Goal: Communication & Community: Answer question/provide support

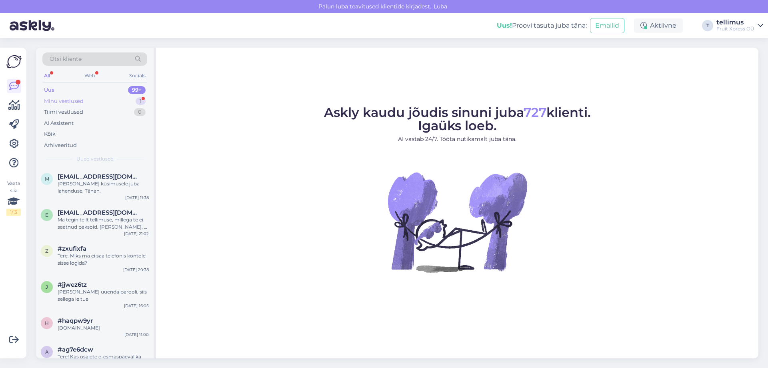
click at [119, 103] on div "Minu vestlused 1" at bounding box center [94, 101] width 105 height 11
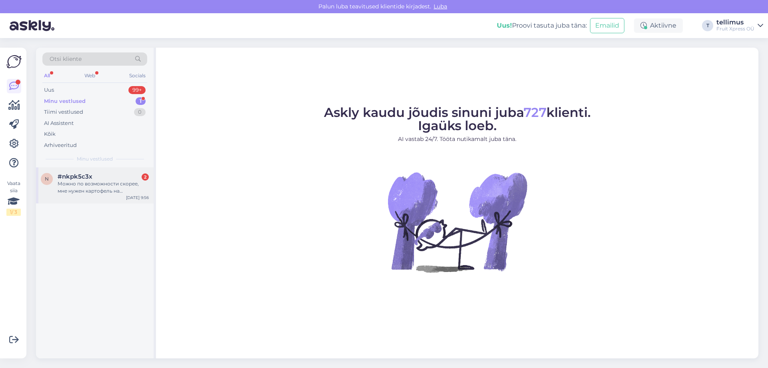
click at [112, 186] on div "Можно по возможности скорее, мне нужен картофель на сегодняшний банкет в 17:00" at bounding box center [103, 187] width 91 height 14
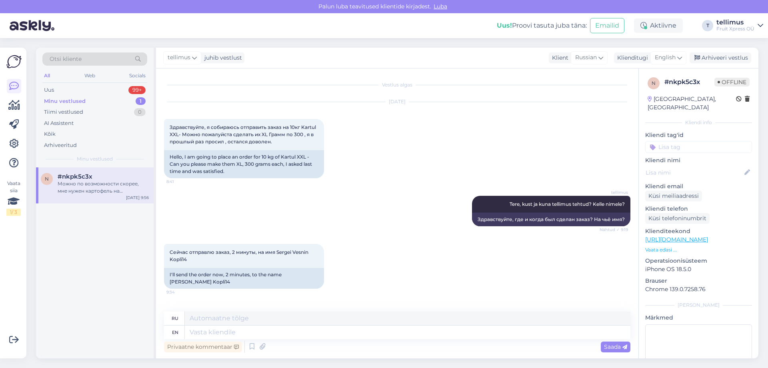
scroll to position [1292, 0]
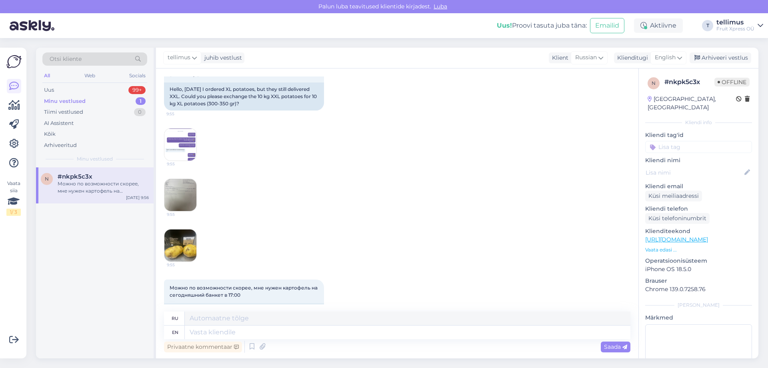
click at [175, 128] on img at bounding box center [180, 144] width 32 height 32
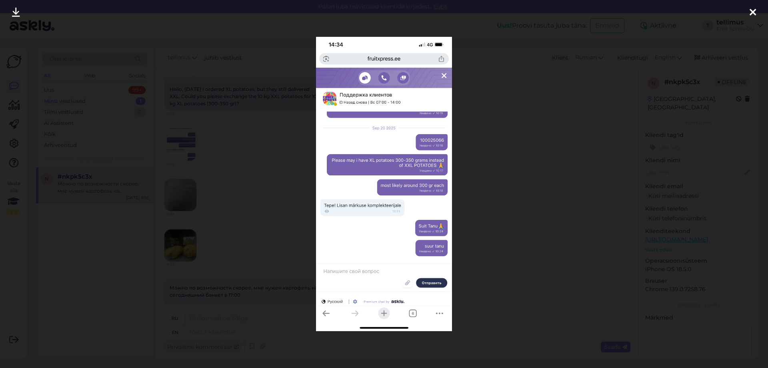
click at [282, 174] on div at bounding box center [384, 184] width 768 height 368
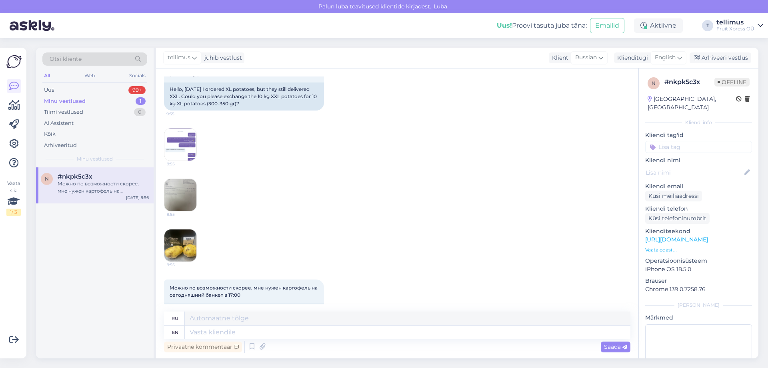
click at [186, 179] on img at bounding box center [180, 195] width 32 height 32
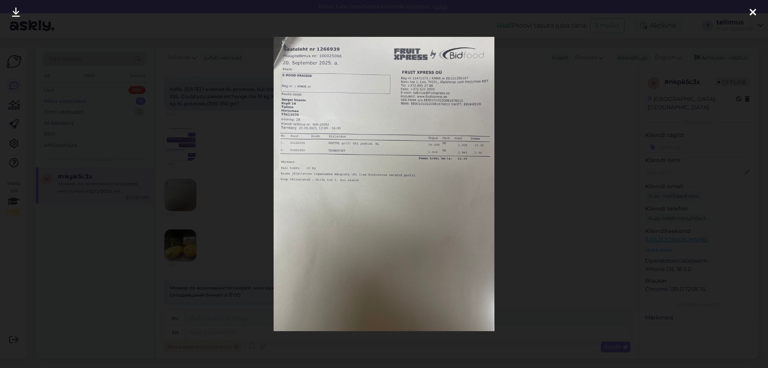
click at [248, 204] on div at bounding box center [384, 184] width 768 height 368
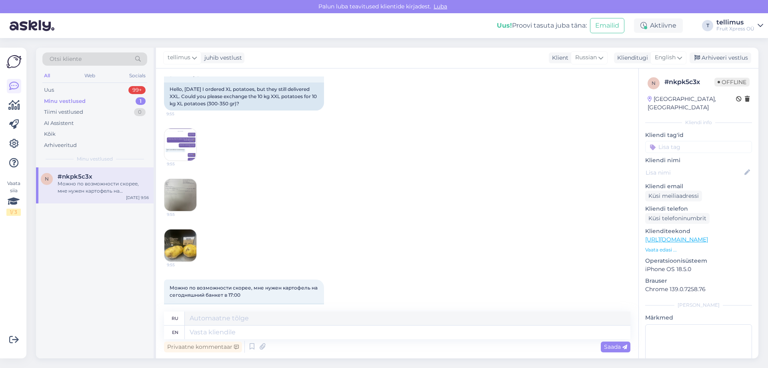
click at [184, 229] on img at bounding box center [180, 245] width 32 height 32
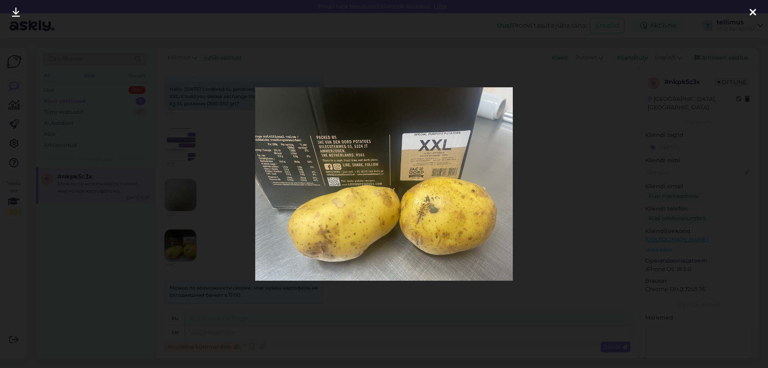
click at [217, 209] on div at bounding box center [384, 184] width 768 height 368
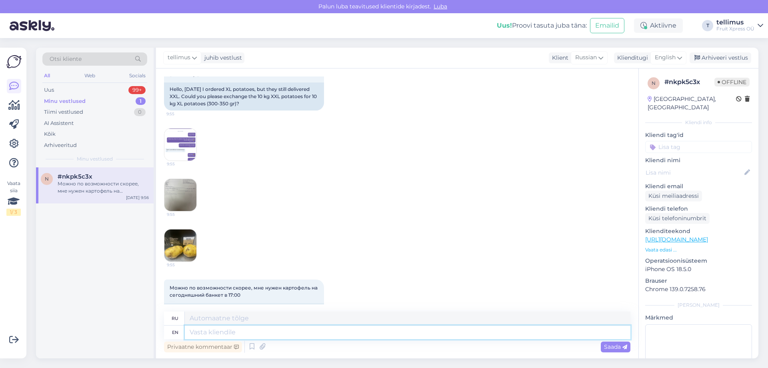
click at [239, 337] on textarea at bounding box center [408, 332] width 446 height 14
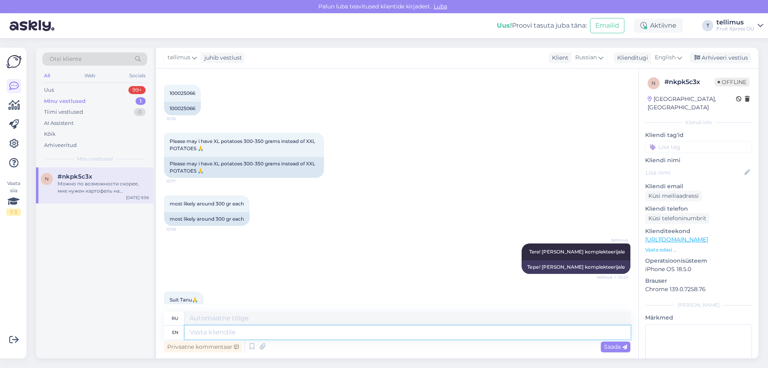
scroll to position [1252, 0]
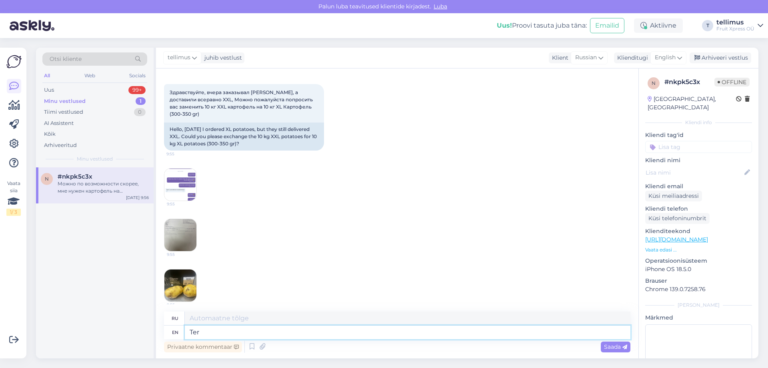
type textarea "Tere"
type textarea "Тере"
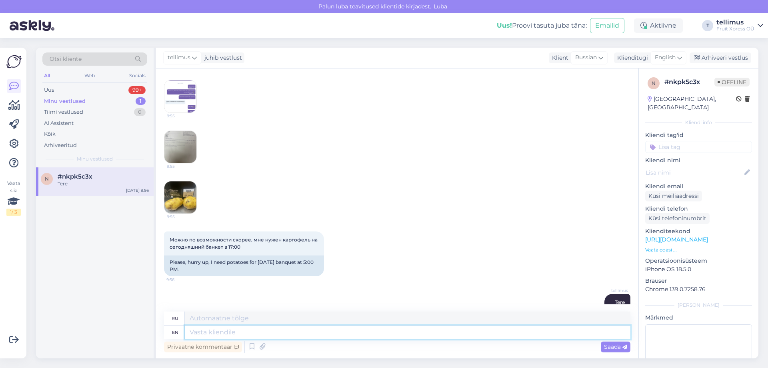
type textarea "l"
type textarea "o"
type textarea "olete e"
type textarea "олете"
type textarea "olete erapoe"
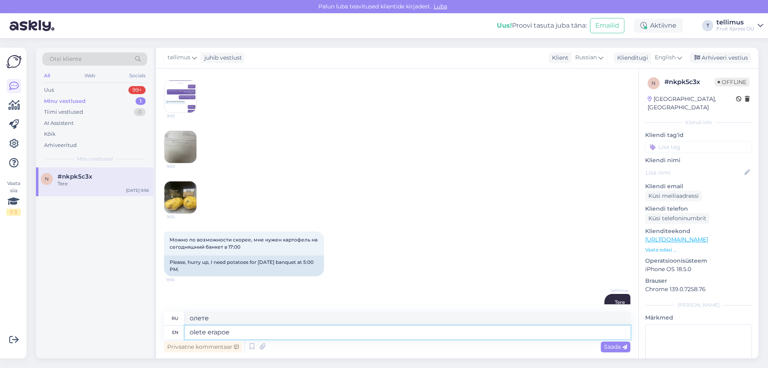
type textarea "olete erapoe"
type textarea "olete erapoe klinet,"
type textarea "olete erapoe [PERSON_NAME]"
type textarea "olete erapoe kli"
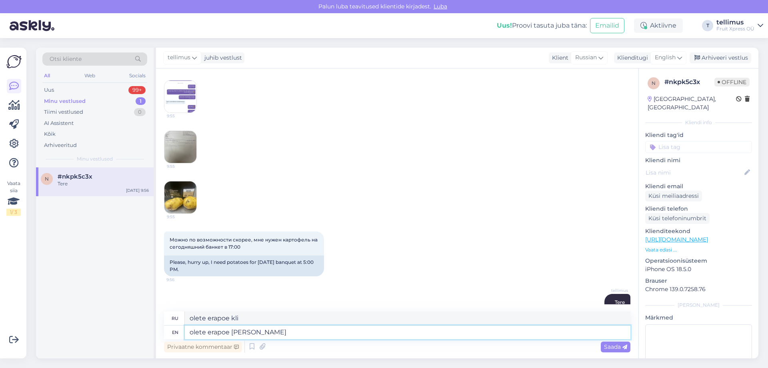
type textarea "olete erapoe klient"
type textarea "olete erapoe klient,"
type textarea "olete erapoe klient, meie ei"
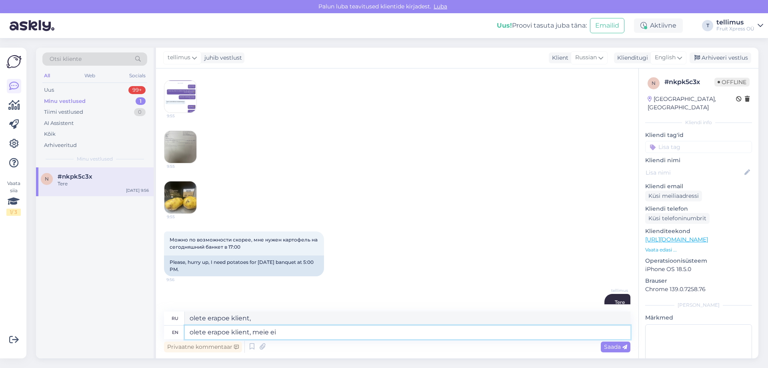
type textarea "olete erapoe klient, meie"
type textarea "olete erapoe klient, meie ei s"
type textarea "olete erapoe klient, meie ei"
type textarea "olete erapoe klient, meie ei saa"
type textarea "старый клиент, meie ei saa"
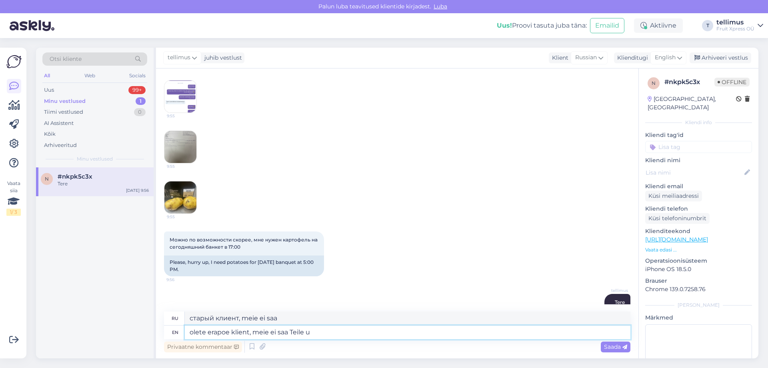
type textarea "olete erapoe klient, meie ei saa Teile uu"
type textarea "старый клиент, meie ei saa Teile"
type textarea "olete erapoe klient, meie ei saa Teile uut s"
type textarea "старый клиент, meie ei saa Teile uut"
type textarea "olete erapoe klient, meie ei saa Teile uut saat"
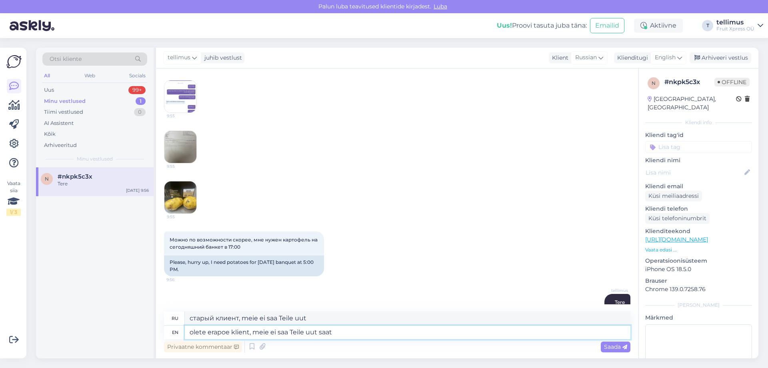
type textarea "старый клиент, meie ei saa Teile uut saat"
type textarea "olete erapoe klient, meie ei saa Teile uut saata,"
type textarea "старый клиент, meie ei saa Teile uut saata"
type textarea "olete erapoe klient, meie ei saa Teile uut saata,"
type textarea "старый клиент, meie ei saa Teile uut saata,"
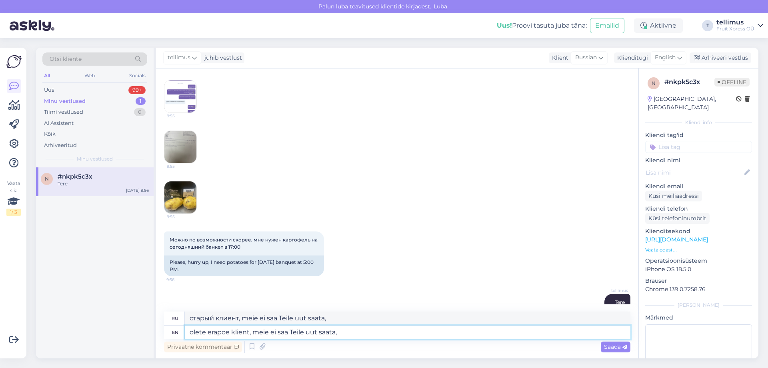
type textarea "olete erapoe klient, meie ei saa Teile uut saata"
type textarea "старый клиент, meie ei saa Teile uut saata"
type textarea "olete erapoe klient, meie ei saa Teile uut saata, s"
type textarea "старый клиент, meie ei saa Teile uut saata,"
type textarea "olete erapoe klient, meie ei saa Teile uut saata, sest"
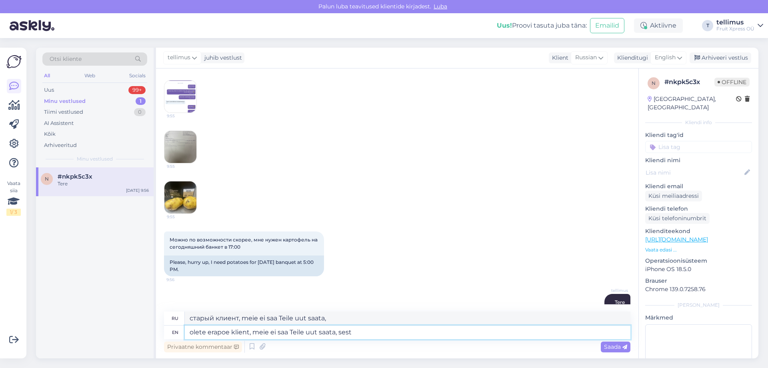
type textarea "старый клиент, meie ei saa Teile uut saata, sest"
type textarea "olete erapoe klient, meie ei saa Teile uut saata, sest ma e"
type textarea "старый клиент, meie ei saa Teile uut saata, sest ma"
type textarea "olete erapoe klient, meie ei saa Teile uut saata, sest ma ei s"
type textarea "старый клиент, meie ei saa Teile uut saata, sest ma ei"
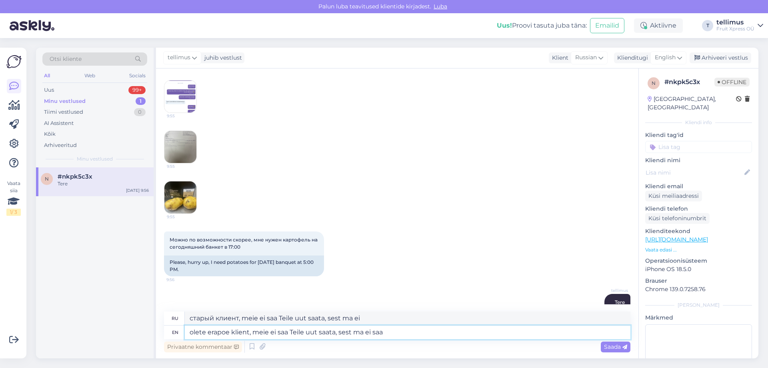
type textarea "olete erapoe klient, meie ei saa Teile uut saata, sest ma ei saa t"
type textarea "старый клиент, meie ei saa Teile uut saata, sest ma ei saa"
type textarea "olete erapoe klient, meie ei saa Teile uut saata, sest ma ei saa teile a"
type textarea "старый клиент, meie ei saa Teile uut saata, sest ma ei saa teile"
type textarea "olete erapoe klient, meie ei saa Teile uut saata, sest ma ei saa teile arvet"
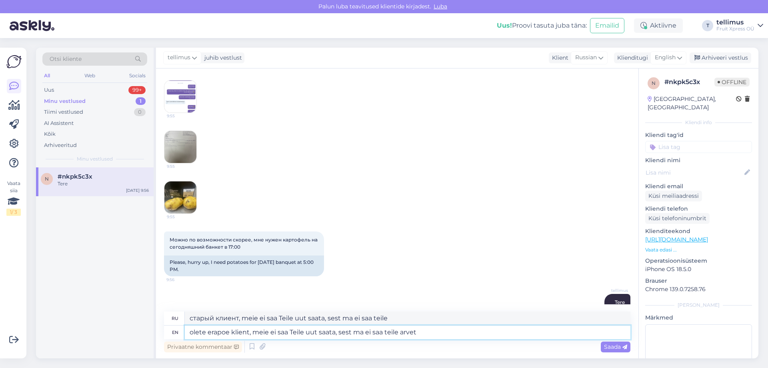
type textarea "старый клиент, meie ei saa Teile uut saata, sest ma ei saa teile arvet"
type textarea "olete erapoe klient, meie ei saa Teile uut saata, sest ma ei saa teile arvet te…"
type textarea "старый клиент, meie ei saa Teile uut saata, sest ma ei saa teile arvet teha."
type textarea "olete erapoe klient, meie ei saa Teile uut saata, sest ma ei saa teile arvet te…"
type textarea "старый клиент, meie ei saa Teile uut saata, sest ma ei saa teile arvet teha. То…"
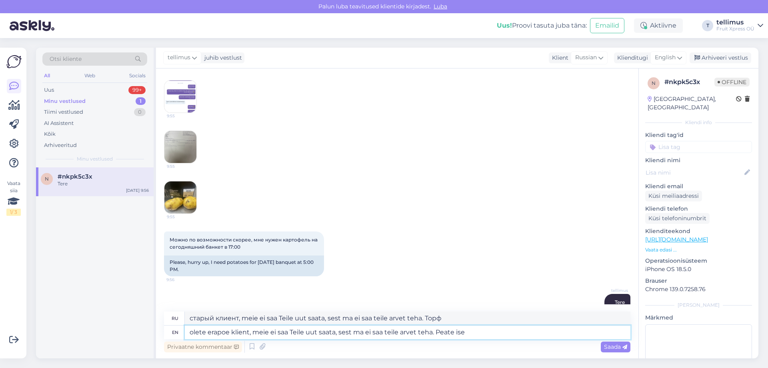
type textarea "olete erapoe klient, meie ei saa Teile uut saata, sest ma ei saa teile arvet te…"
type textarea "старый клиент, meie ei saa Teile uut saata, sest ma ei saa teile arvet teha. То…"
type textarea "olete erapoe klient, meie ei saa Teile uut saata, sest ma ei saa teile arvet te…"
type textarea "старый клиент, meie ei saa Teile uut saata, sest ma ei saa teile arvet teha. Pe…"
type textarea "olete erapoe klient, meie ei saa Teile uut saata, sest ma ei saa teile arvet te…"
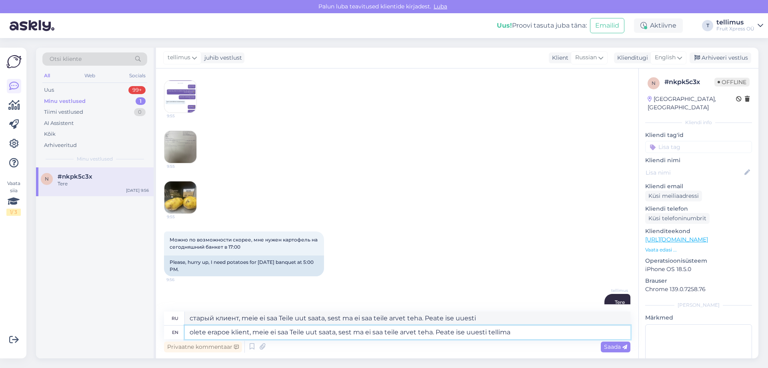
type textarea "старый клиент, meie ei saa Teile uut saata, sest ma ei saa teile arvet teha. Pe…"
type textarea "olete erapoe klient, meie ei saa Teile uut saata, sest ma ei saa teile arvet te…"
type textarea "старый клиент, meie ei saa Teile uut saata, sest ma ei saa teile arvet teha. Pe…"
type textarea "olete erapoe klient, meie ei saa Teile uut saata, sest ma ei saa teile arvet te…"
type textarea "старый клиент, meie ei saa Teile uut saata, sest ma ei saa teile arvet teha. Pe…"
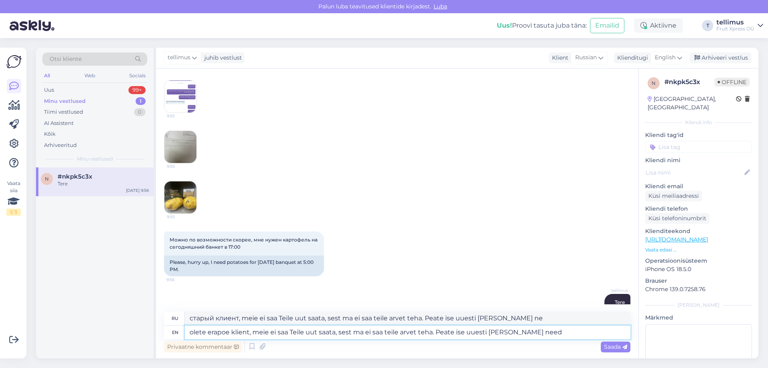
type textarea "olete erapoe klient, meie ei saa Teile uut saata, sest ma ei saa teile arvet te…"
type textarea "старый клиент, meie ei saa Teile uut saata, sest ma ei saa teile arvet teha. Pe…"
type textarea "olete erapoe klient, meie ei saa Teile uut saata, sest ma ei saa teile arvet te…"
type textarea "старый клиент, meie ei saa Teile uut saata, sest ma ei saa teile arvet teha. Pe…"
type textarea "olete erapoe klient, meie ei saa Teile uut saata, sest ma ei saa teile arvet te…"
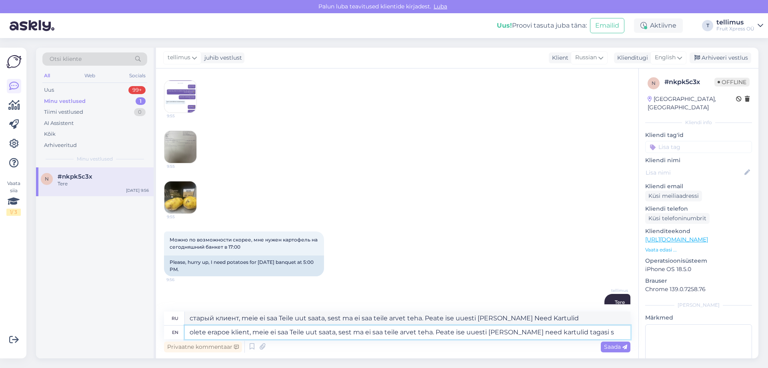
type textarea "старый клиент, meie ei saa Teile uut saata, sest ma ei saa teile arvet teha. Pe…"
type textarea "olete erapoe klient, meie ei saa Teile uut saata, sest ma ei saa teile arvet te…"
type textarea "старый клиент, meie ei saa Teile uut saata, sest ma ei saa teile arvet teha. Эт…"
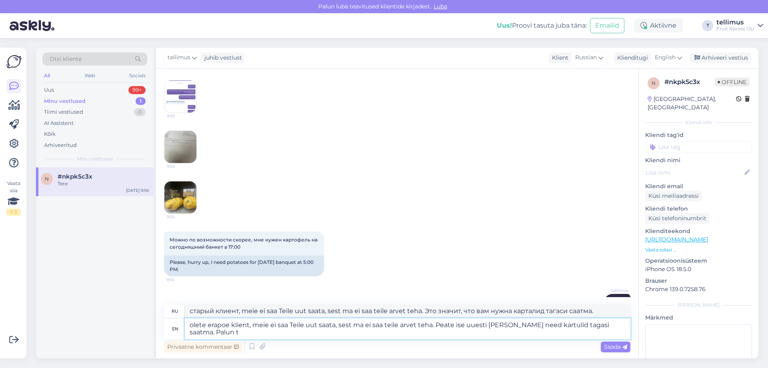
type textarea "olete erapoe klient, meie ei saa Teile uut saata, sest ma ei saa teile arvet te…"
type textarea "старый клиент, meie ei saa Teile uut saata, sest ma ei saa teile arvet teha. Эт…"
type textarea "olete erapoe klient, meie ei saa Teile uut saata, sest ma ei saa teile arvet te…"
type textarea "старый клиент, meie ei saa Teile uut saata, sest ma ei saa teile arvet teha. Эт…"
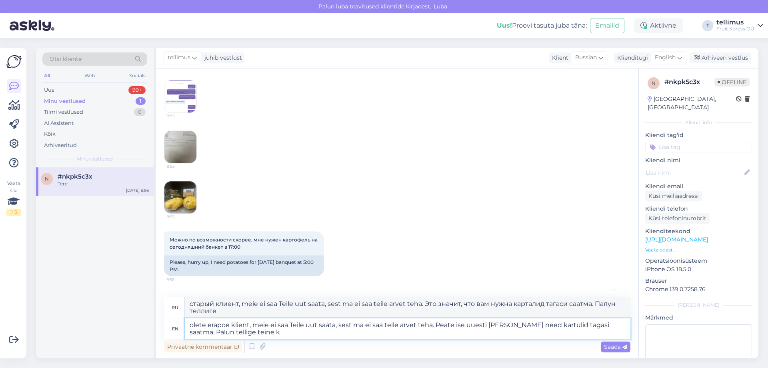
type textarea "olete erapoe klient, meie ei saa Teile uut saata, sest ma ei saa teile arvet te…"
type textarea "старый клиент, meie ei saa Teile uut saata, sest ma ei saa teile arvet teha. Эт…"
type textarea "olete erapoe klient, meie ei saa Teile uut saata, sest ma ei saa teile arvet te…"
type textarea "старый клиент, meie ei saa Teile uut saata, sest ma ei saa teile arvet teha. Эт…"
click at [229, 324] on textarea "olete erapoe klient, meie ei saa Teile uut saata, sest ma ei saa teile arvet te…" at bounding box center [408, 328] width 446 height 21
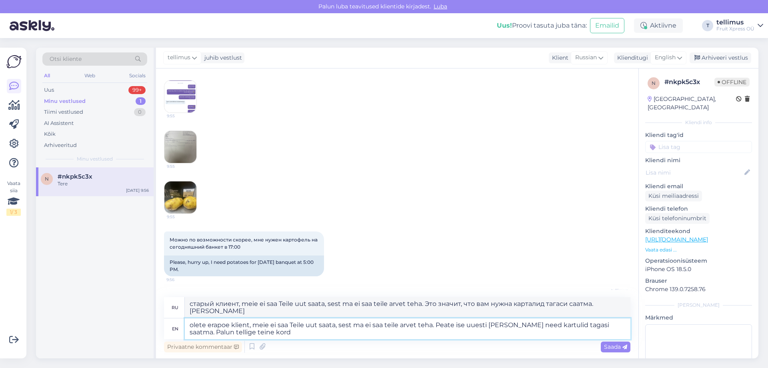
click at [363, 325] on textarea "olete erapoe klient, meie ei saa Teile uut saata, sest ma ei saa teile arvet te…" at bounding box center [408, 328] width 446 height 21
type textarea "olete erapoe klient, meie ei saa Teile uut saata, sest me ei saa teile arvet te…"
type textarea "старый клиент, meie ei saa Teile uut saata, sest me ei saa teile arvet teha. Эт…"
click at [383, 332] on textarea "olete erapoe klient, meie ei saa Teile uut saata, sest me ei saa teile arvet te…" at bounding box center [408, 328] width 446 height 21
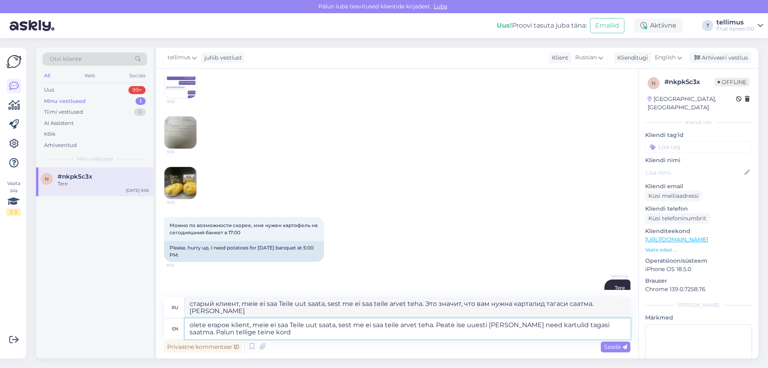
drag, startPoint x: 279, startPoint y: 336, endPoint x: 211, endPoint y: 333, distance: 68.1
click at [211, 333] on textarea "olete erapoe klient, meie ei saa Teile uut saata, sest me ei saa teile arvet te…" at bounding box center [408, 328] width 446 height 21
type textarea "olete erapoe klient, meie ei saa Teile uut saata, sest me ei saa teile arvet te…"
type textarea "старый клиент, meie ei saa Teile uut saata, sest me ei saa teile arvet teha. Эт…"
type textarea "olete erapoe klient, meie ei saa Teile uut saata, sest me ei saa teile arvet te…"
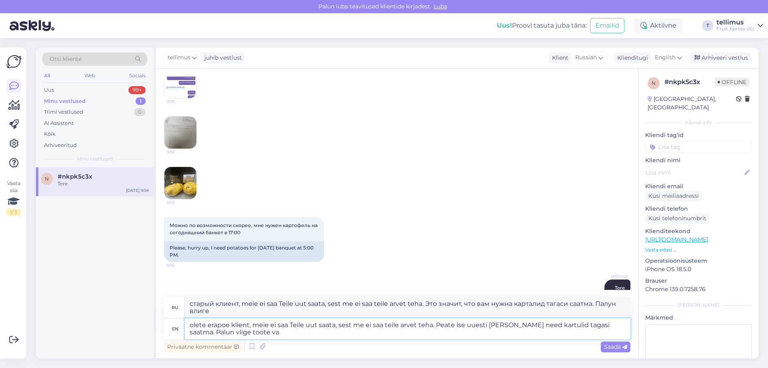
type textarea "старый клиент, meie ei saa Teile uut saata, sest me ei saa teile arvet teha. Эт…"
type textarea "olete erapoe klient, meie ei saa Teile uut saata, sest me ei saa teile arvet te…"
type textarea "старый клиент, meie ei saa Teile uut saata, sest me ei saa teile arvet teha. Эт…"
type textarea "olete erapoe klient, meie ei saa Teile uut saata, sest me ei saa teile arvet te…"
type textarea "старый клиент, meie ei saa Teile uut saata, sest me ei saa teile arvet teha. Эт…"
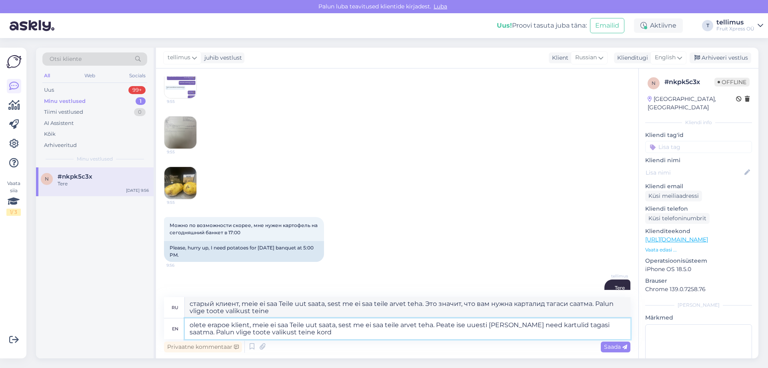
type textarea "olete erapoe klient, meie ei saa Teile uut saata, sest me ei saa teile arvet te…"
type textarea "старый клиент, meie ei saa Teile uut saata, sest me ei saa teile arvet teha. Эт…"
type textarea "olete erapoe klient, meie ei saa Teile uut saata, sest me ei saa teile arvet te…"
type textarea "старый клиент, meie ei saa Teile uut saata, sest me ei saa teile arvet teha. Эт…"
type textarea "olete erapoe klient, meie ei saa Teile uut saata, sest me ei saa teile arvet te…"
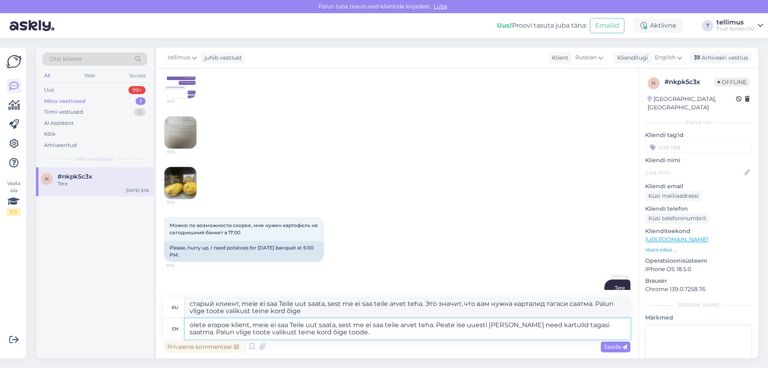
type textarea "старый клиент, meie ei saa Teile uut saata, sest me ei saa teile arvet teha. Эт…"
click at [215, 331] on textarea "olete erapoe klient, meie ei saa Teile uut saata, sest me ei saa teile arvet te…" at bounding box center [408, 328] width 446 height 21
drag, startPoint x: 213, startPoint y: 330, endPoint x: 228, endPoint y: 334, distance: 16.1
click at [213, 330] on textarea "olete erapoe klient, meie ei saa Teile uut saata, sest me ei saa teile arvet te…" at bounding box center [408, 328] width 446 height 21
type textarea "olete erapoe klient, meie ei saa Teile uut saata, sest me ei saa teile arvet te…"
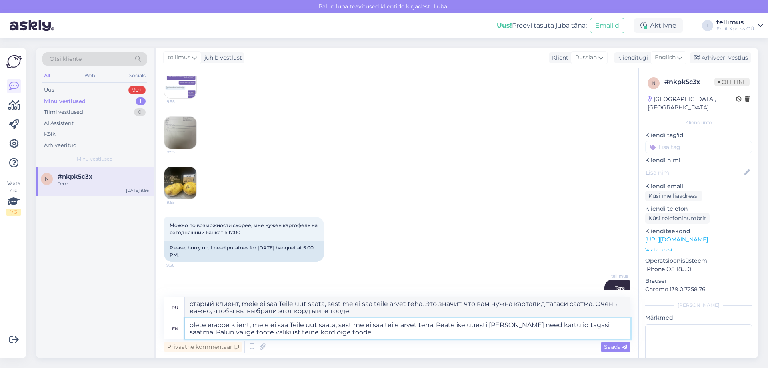
type textarea "старый клиент, meie ei saa Teile uut saata, sest me ei saa teile arvet teha. Эт…"
click at [375, 336] on textarea "olete erapoe klient, meie ei saa Teile uut saata, sest me ei saa teile arvet te…" at bounding box center [408, 328] width 446 height 21
type textarea "olete erapoe klient, meie ei saa Teile uut saata, sest me ei saa teile arvet te…"
click at [610, 350] on div "Saada" at bounding box center [616, 346] width 30 height 11
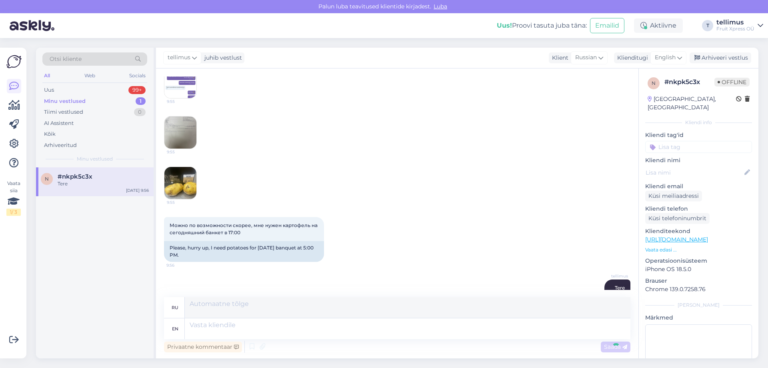
scroll to position [1424, 0]
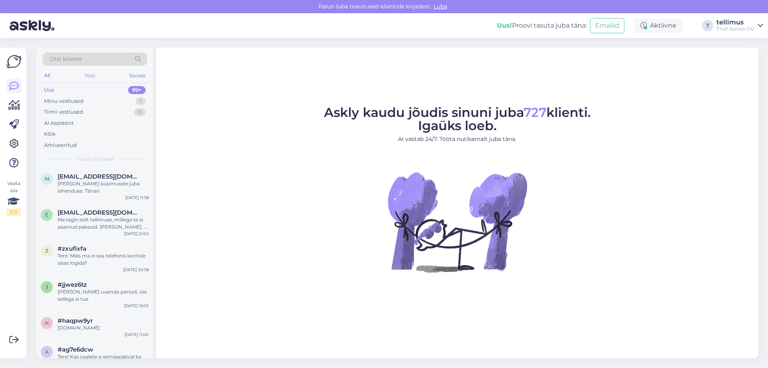
click at [91, 75] on div "Web" at bounding box center [90, 75] width 14 height 10
click at [87, 104] on div "Minu vestlused 1" at bounding box center [94, 101] width 105 height 11
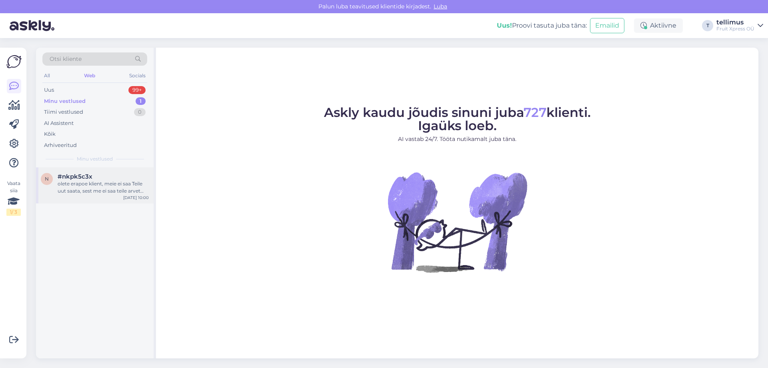
click at [106, 189] on div "olete erapoe klient, meie ei saa Teile uut saata, sest me ei saa teile arvet te…" at bounding box center [103, 187] width 91 height 14
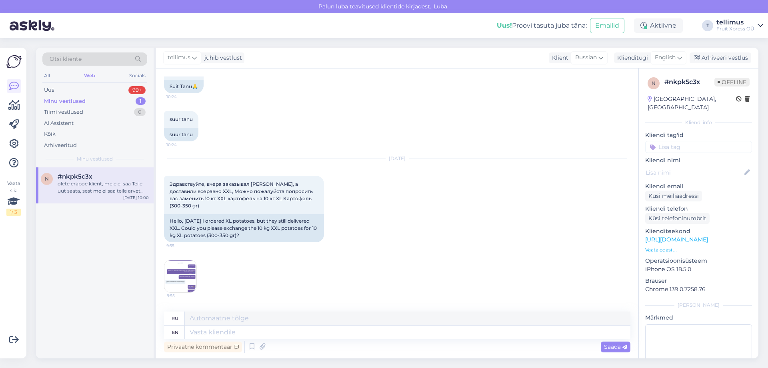
scroll to position [1424, 0]
